Goal: Go to known website: Access a specific website the user already knows

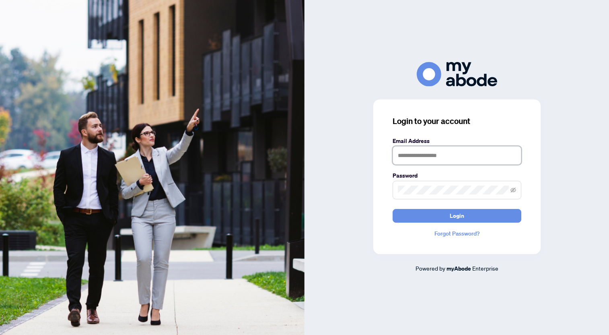
click at [428, 156] on input "text" at bounding box center [457, 155] width 129 height 19
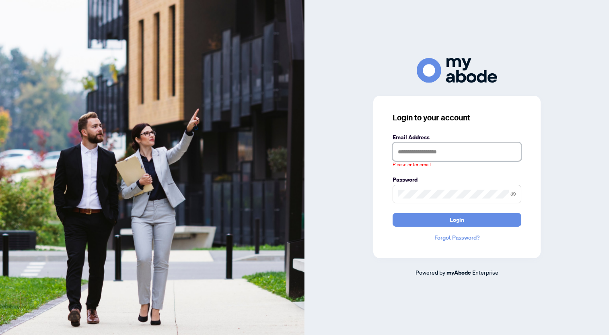
type input "**********"
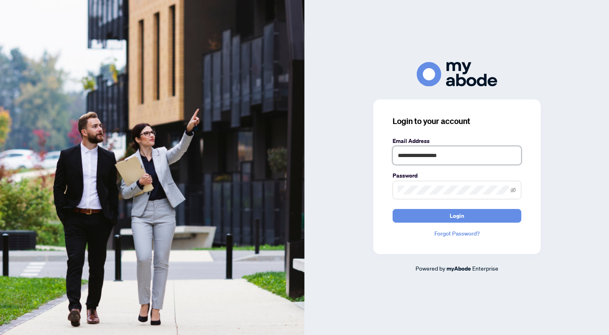
click at [393, 209] on button "Login" at bounding box center [457, 216] width 129 height 14
